Goal: Information Seeking & Learning: Learn about a topic

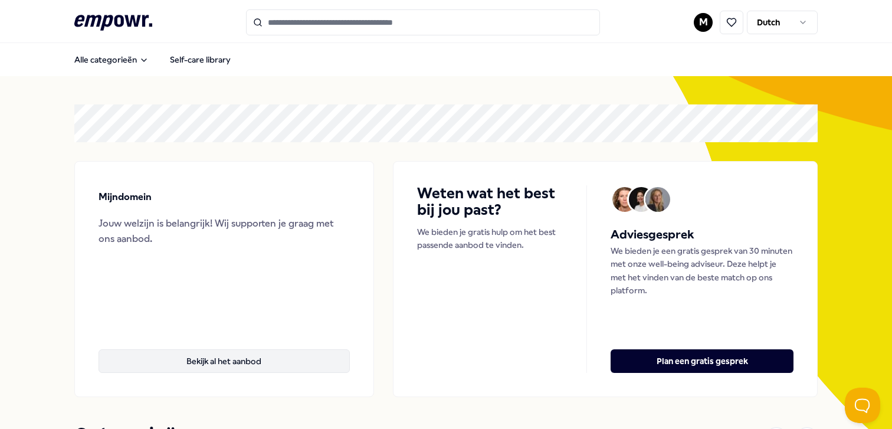
click at [253, 354] on button "Bekijk al het aanbod" at bounding box center [224, 361] width 251 height 24
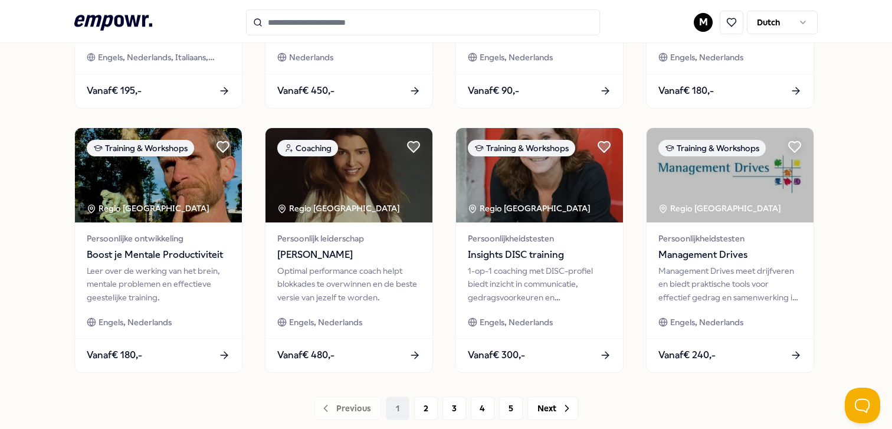
scroll to position [626, 0]
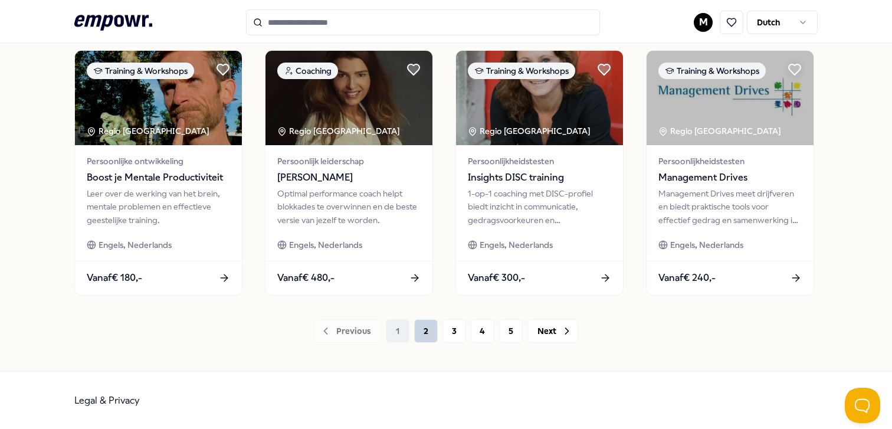
click at [423, 333] on button "2" at bounding box center [426, 331] width 24 height 24
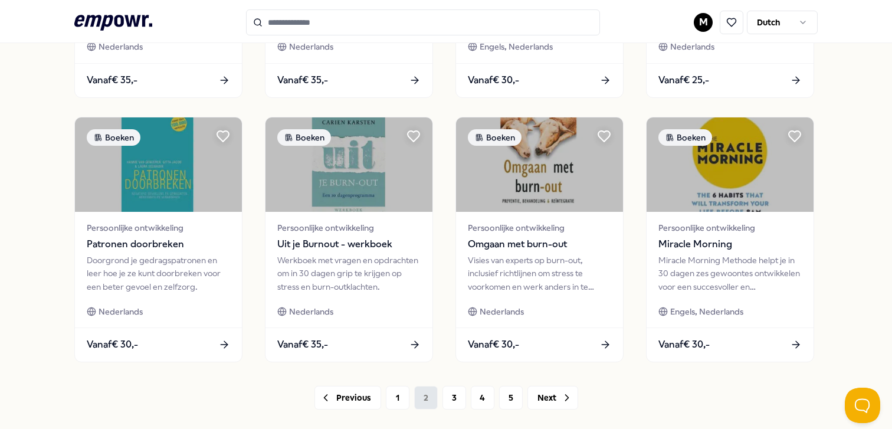
scroll to position [626, 0]
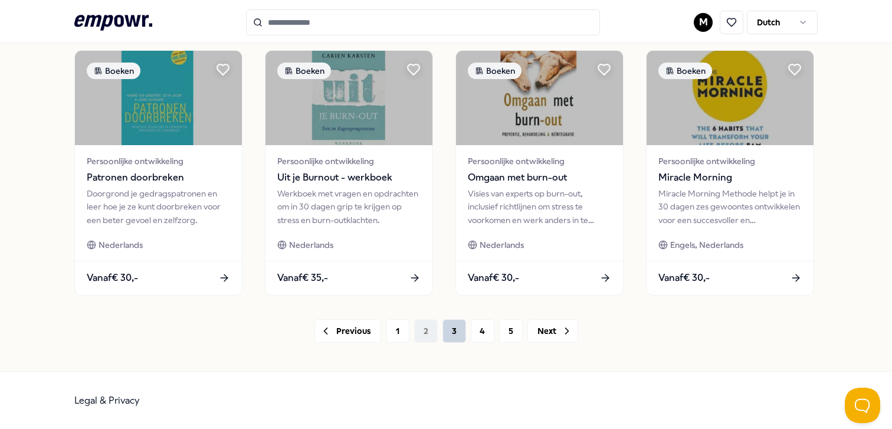
click at [449, 336] on button "3" at bounding box center [455, 331] width 24 height 24
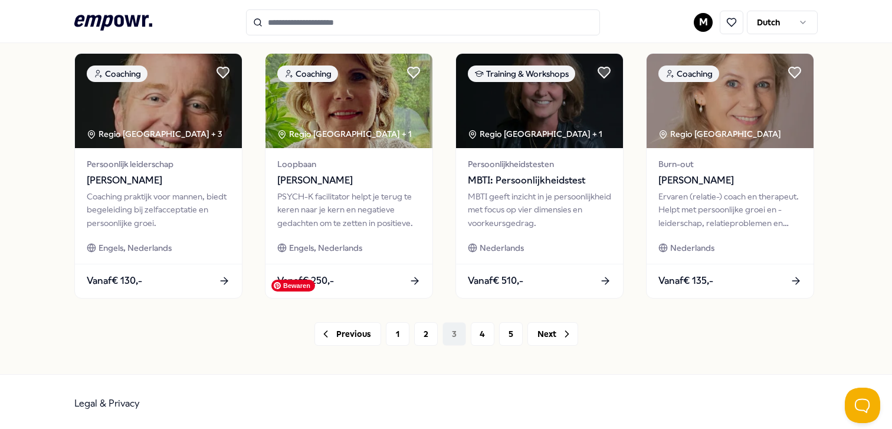
scroll to position [626, 0]
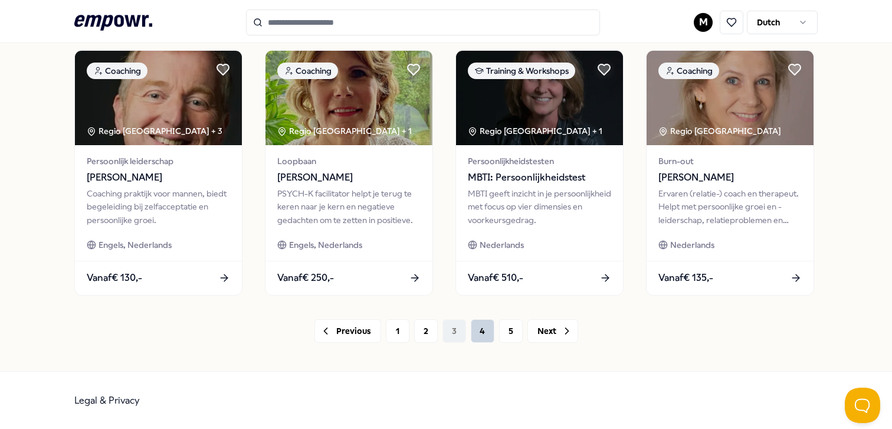
click at [476, 334] on button "4" at bounding box center [483, 331] width 24 height 24
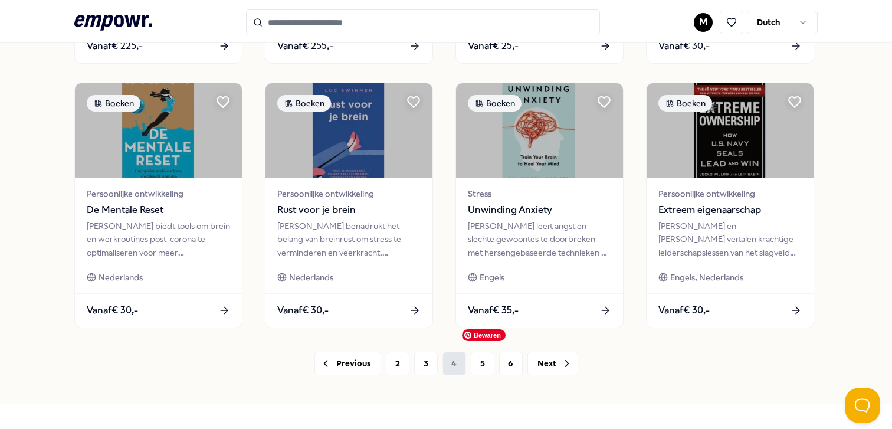
scroll to position [626, 0]
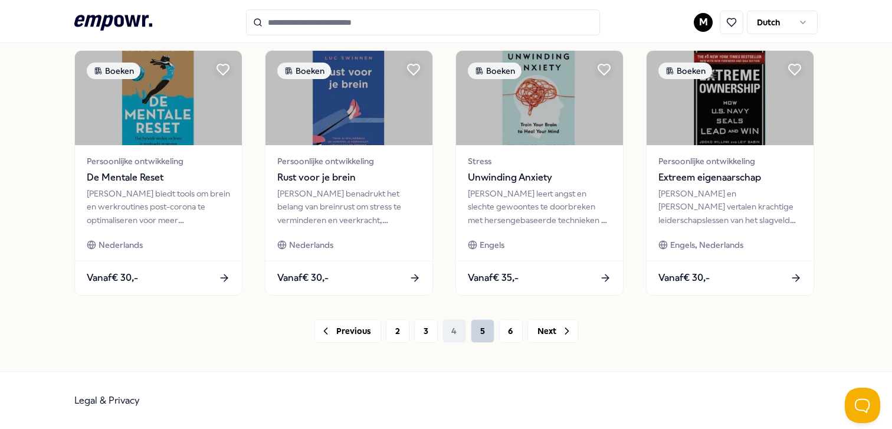
click at [482, 333] on button "5" at bounding box center [483, 331] width 24 height 24
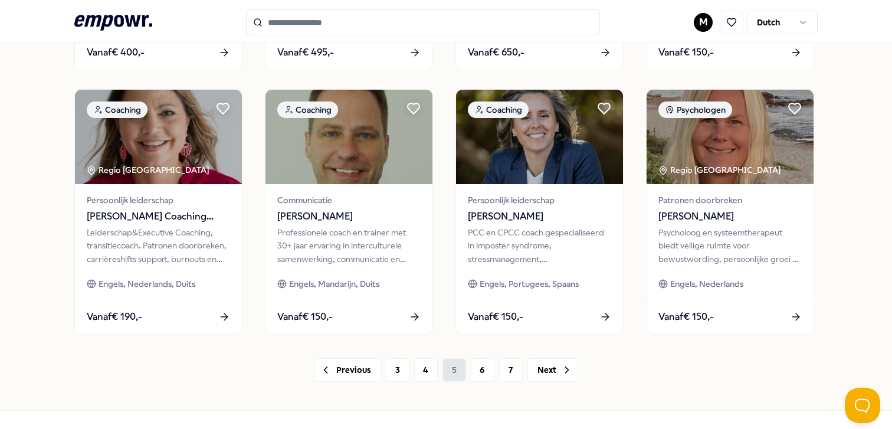
scroll to position [626, 0]
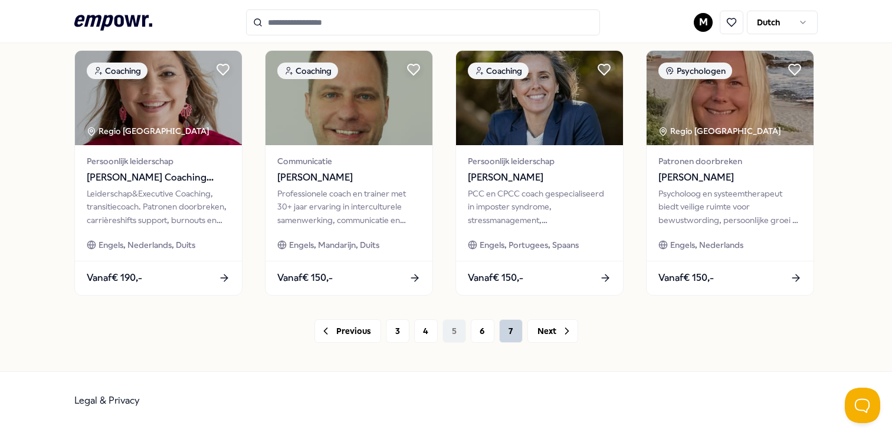
click at [506, 339] on button "7" at bounding box center [511, 331] width 24 height 24
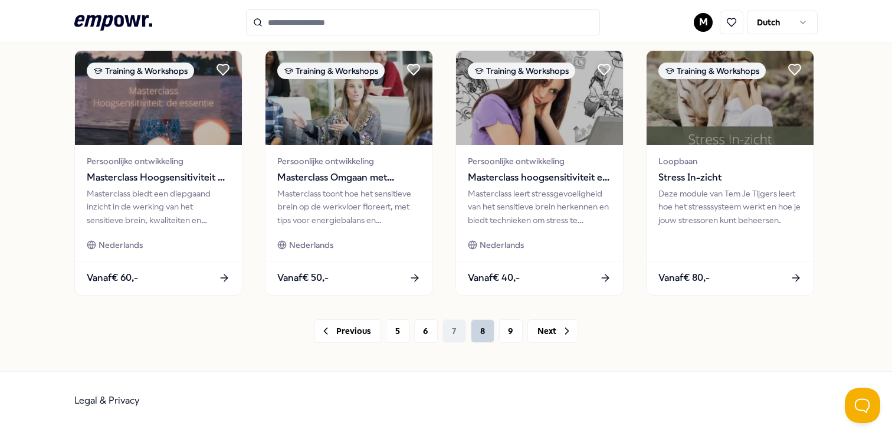
click at [486, 338] on button "8" at bounding box center [483, 331] width 24 height 24
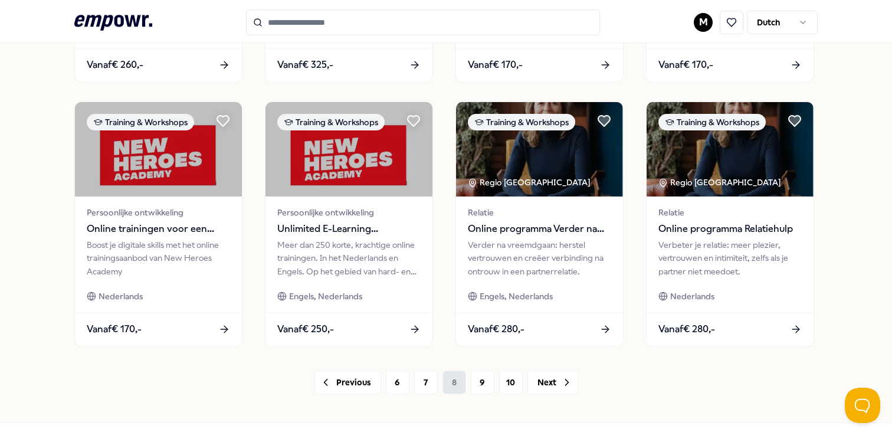
scroll to position [626, 0]
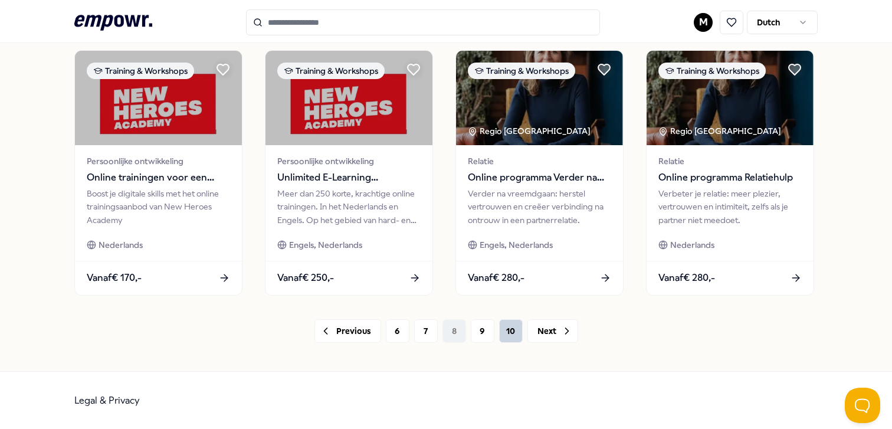
click at [511, 340] on button "10" at bounding box center [511, 331] width 24 height 24
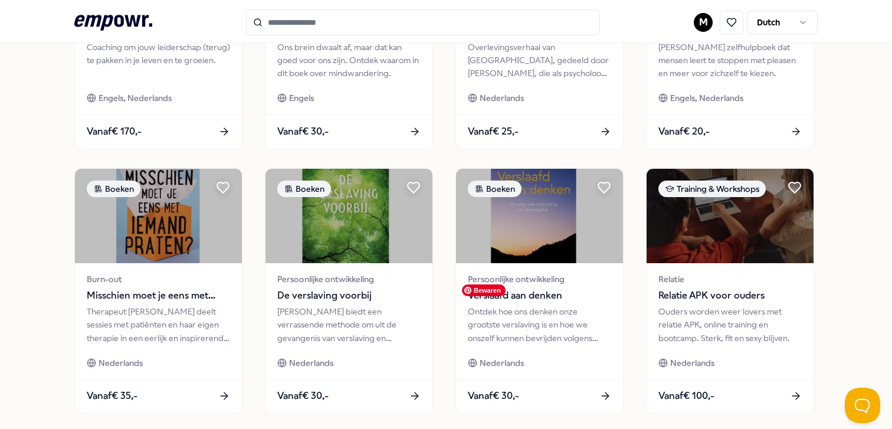
scroll to position [626, 0]
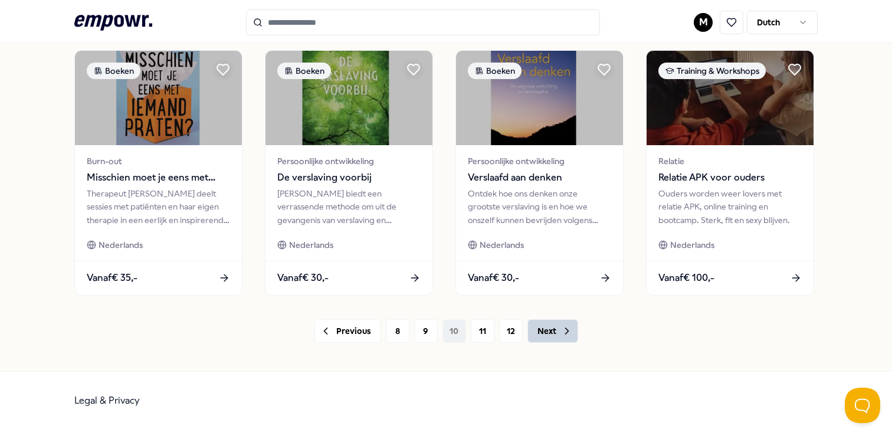
click at [547, 336] on button "Next" at bounding box center [553, 331] width 51 height 24
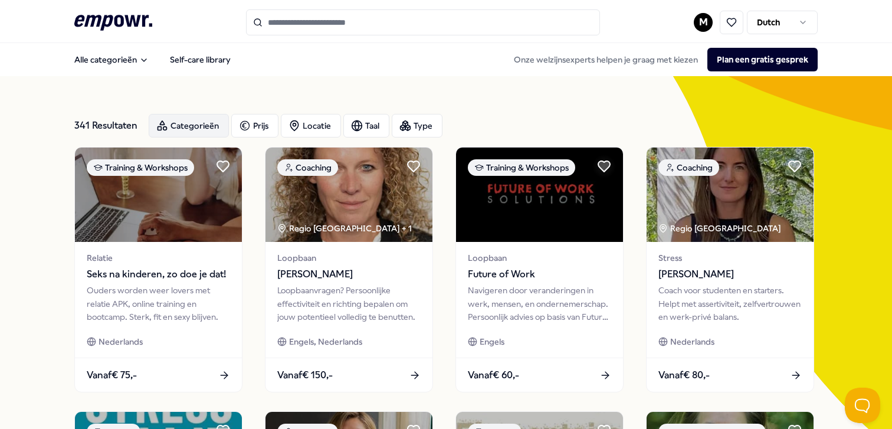
click at [195, 131] on div "Categorieën" at bounding box center [189, 126] width 80 height 24
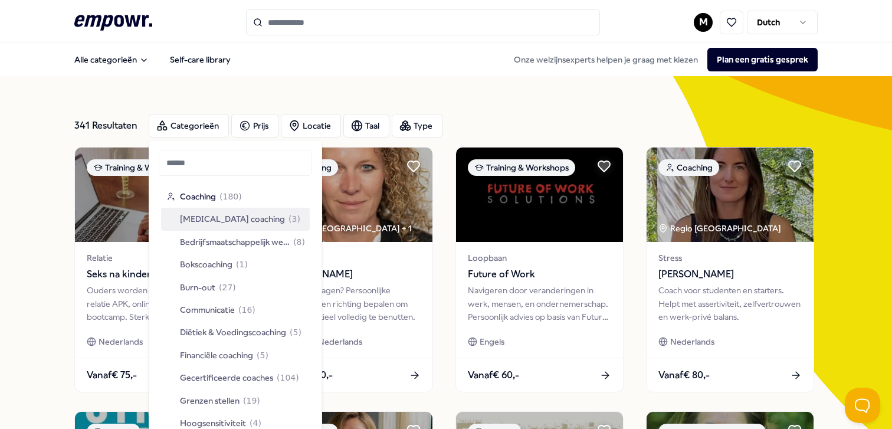
click at [348, 22] on input "Search for products, categories or subcategories" at bounding box center [423, 22] width 354 height 26
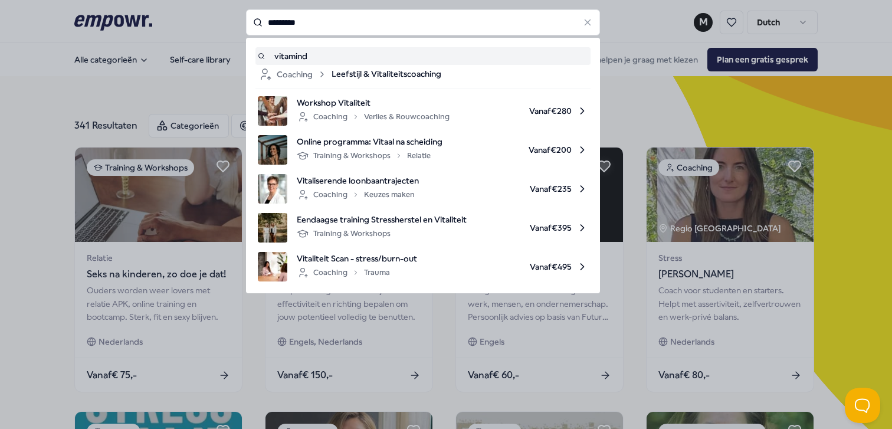
type input "*********"
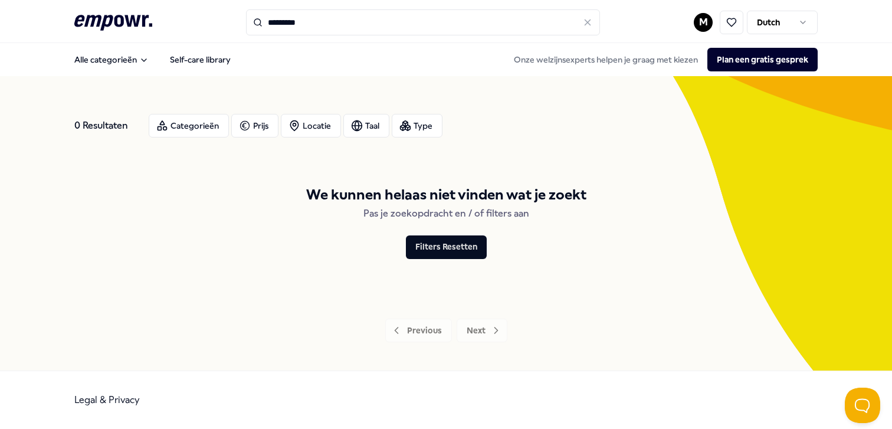
click at [339, 21] on input "*********" at bounding box center [423, 22] width 354 height 26
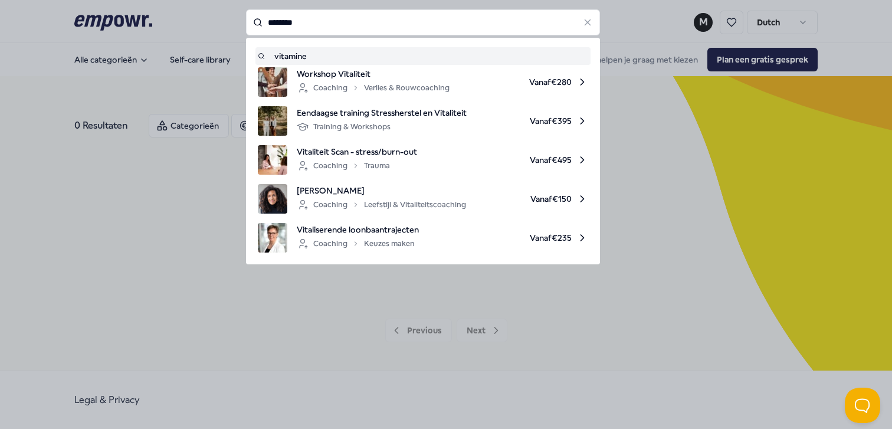
type input "********"
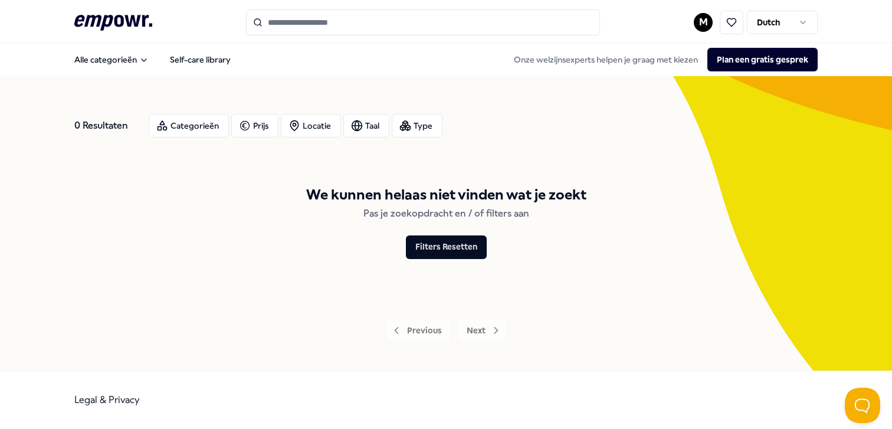
type input "********"
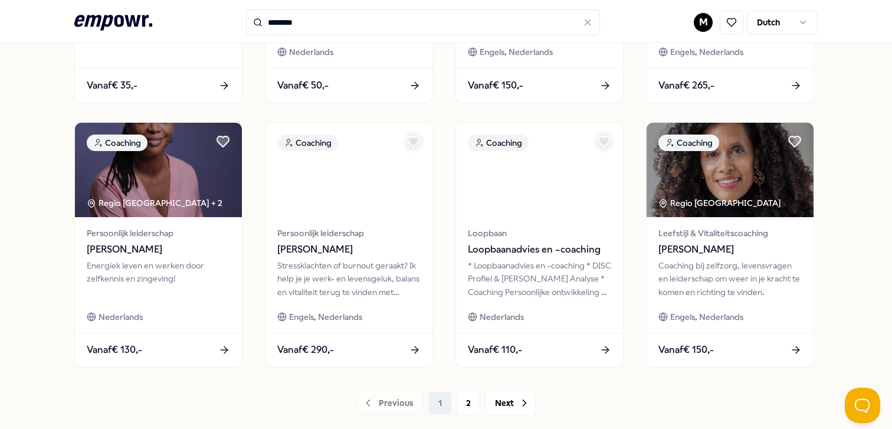
scroll to position [626, 0]
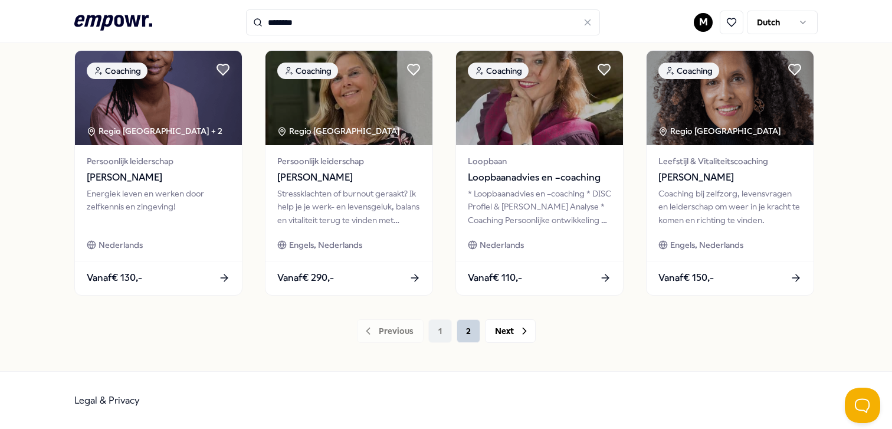
click at [471, 325] on button "2" at bounding box center [469, 331] width 24 height 24
